Goal: Information Seeking & Learning: Check status

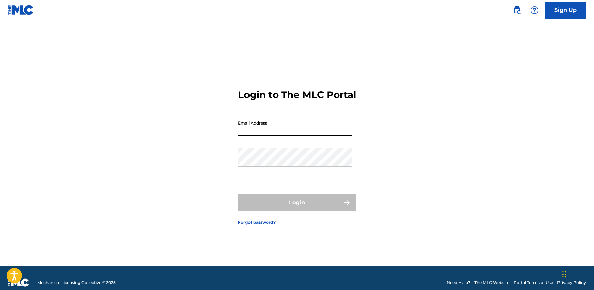
type input "[EMAIL_ADDRESS][DOMAIN_NAME]"
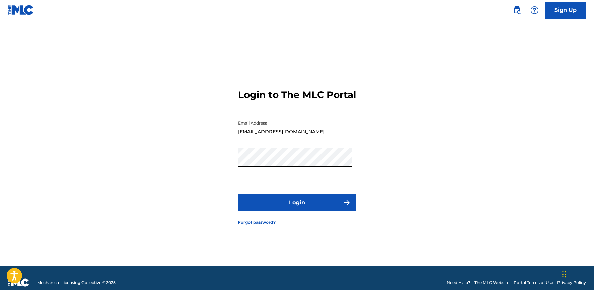
click at [273, 207] on button "Login" at bounding box center [297, 202] width 118 height 17
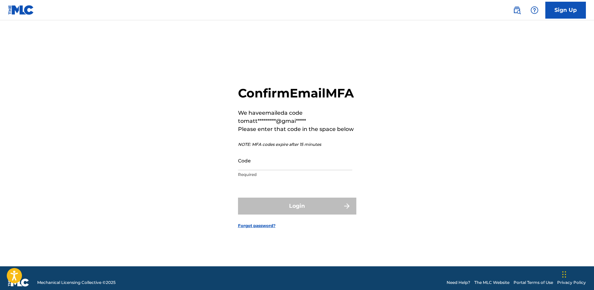
click at [282, 170] on input "Code" at bounding box center [295, 160] width 114 height 19
paste input "482427"
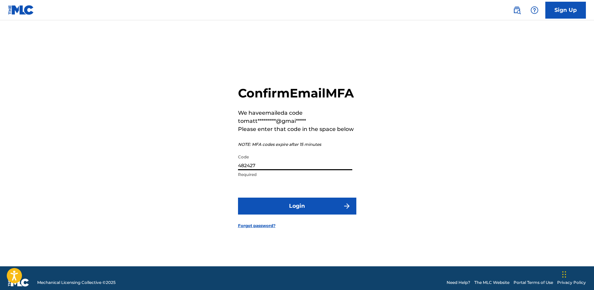
type input "482427"
click at [277, 214] on button "Login" at bounding box center [297, 205] width 118 height 17
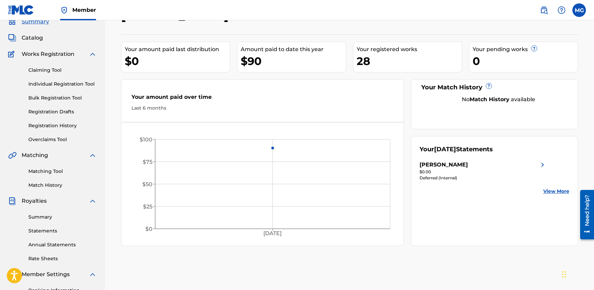
scroll to position [31, 0]
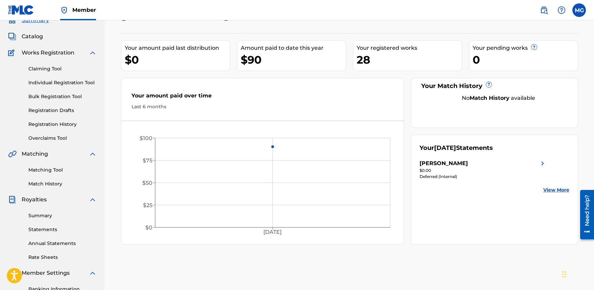
click at [560, 190] on link "View More" at bounding box center [556, 189] width 26 height 7
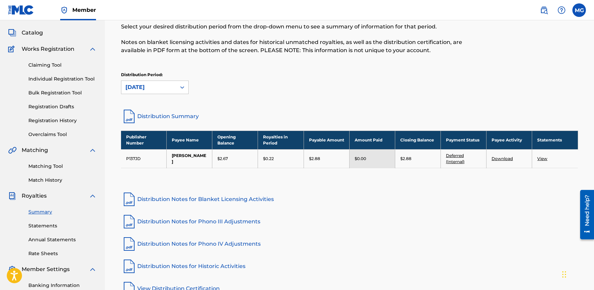
scroll to position [36, 0]
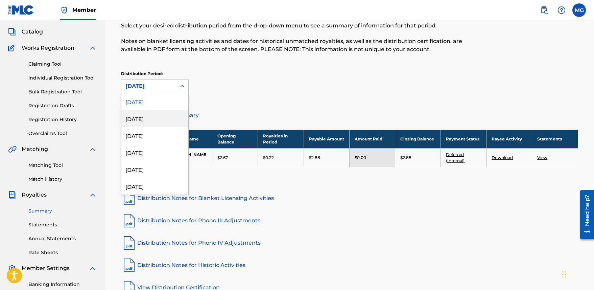
drag, startPoint x: 154, startPoint y: 90, endPoint x: 150, endPoint y: 120, distance: 30.4
click at [150, 93] on div "[DATE], 2 of 54. 54 results available. Use Up and Down to choose options, press…" at bounding box center [155, 86] width 68 height 14
click at [150, 120] on div "[DATE]" at bounding box center [154, 118] width 67 height 17
drag, startPoint x: 157, startPoint y: 83, endPoint x: 156, endPoint y: 140, distance: 57.1
click at [156, 93] on div "option [DATE], selected. [DATE], 3 of 54. 54 results available. Use Up and Down…" at bounding box center [155, 86] width 68 height 14
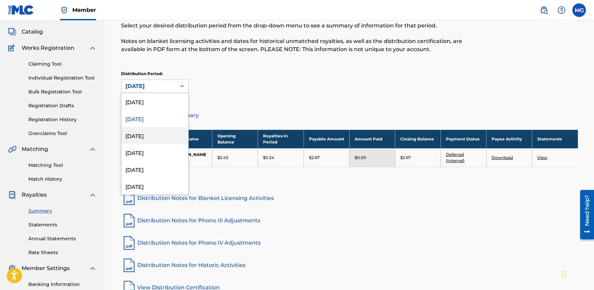
click at [153, 136] on div "[DATE]" at bounding box center [154, 135] width 67 height 17
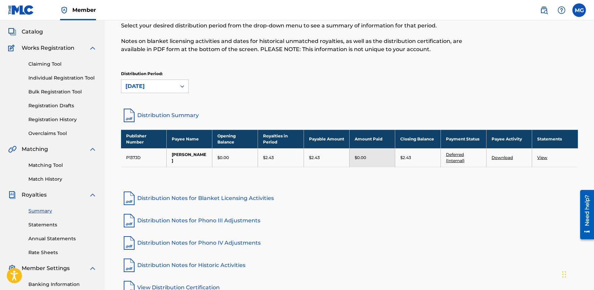
click at [160, 86] on div "[DATE]" at bounding box center [148, 86] width 47 height 8
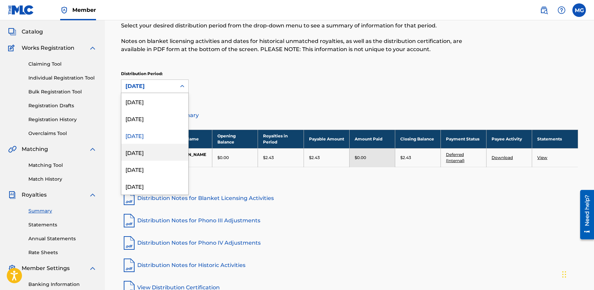
click at [145, 154] on div "[DATE]" at bounding box center [154, 152] width 67 height 17
click at [174, 88] on div "[DATE]" at bounding box center [148, 86] width 55 height 13
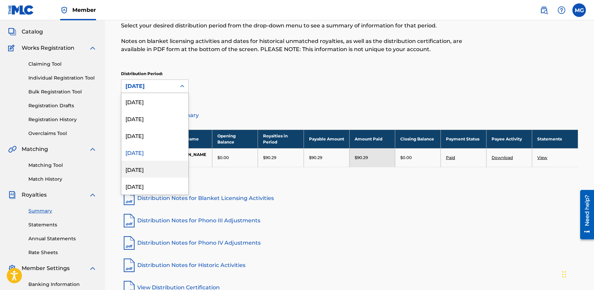
drag, startPoint x: 150, startPoint y: 169, endPoint x: 150, endPoint y: 162, distance: 7.4
click at [150, 169] on div "[DATE]" at bounding box center [154, 169] width 67 height 17
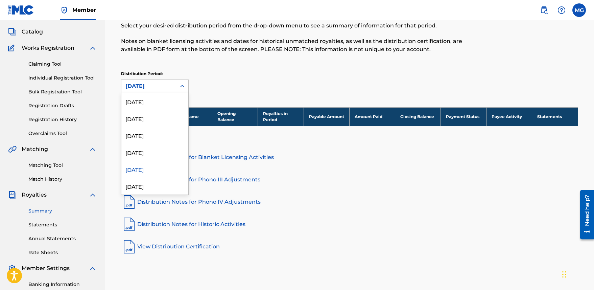
click at [149, 87] on div "[DATE]" at bounding box center [148, 86] width 47 height 8
click at [148, 100] on div "[DATE]" at bounding box center [154, 101] width 67 height 17
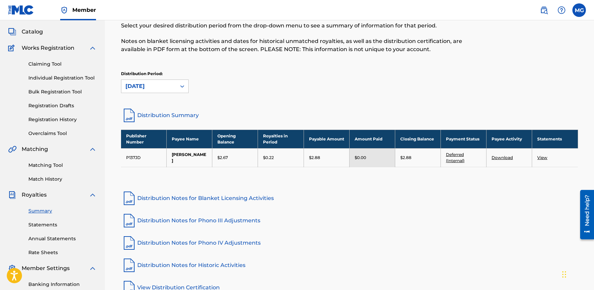
click at [40, 227] on link "Statements" at bounding box center [62, 224] width 68 height 7
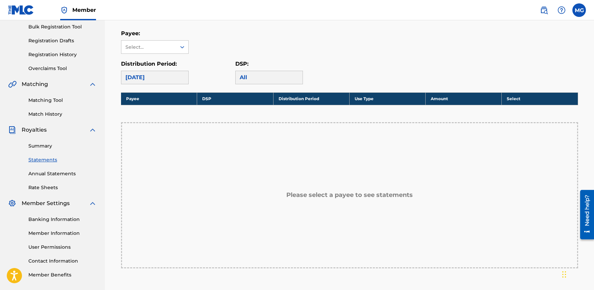
scroll to position [107, 0]
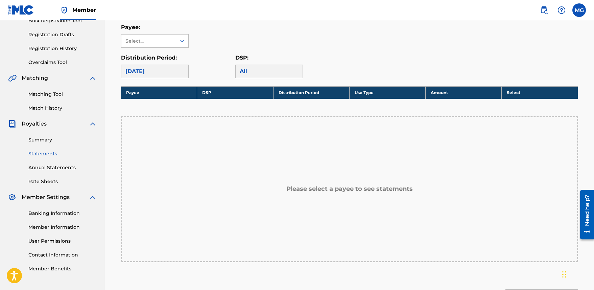
click at [45, 180] on link "Rate Sheets" at bounding box center [62, 181] width 68 height 7
